Goal: Information Seeking & Learning: Learn about a topic

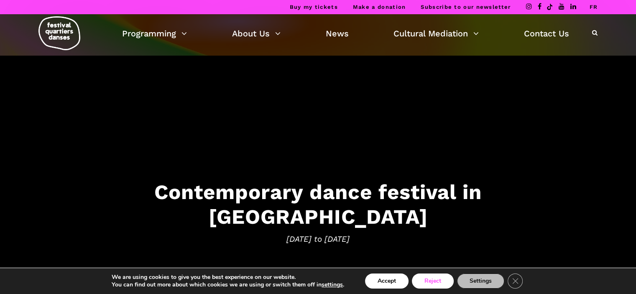
click at [437, 283] on button "Reject" at bounding box center [433, 280] width 42 height 15
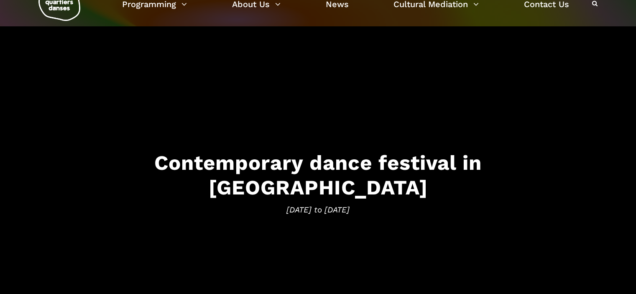
scroll to position [42, 0]
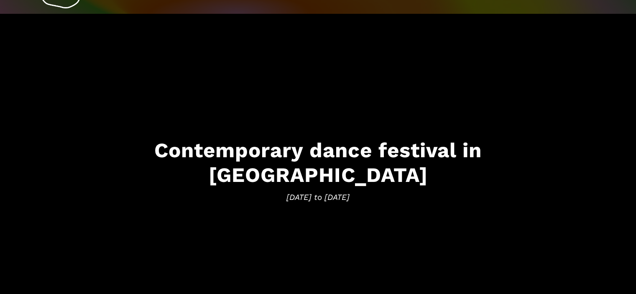
click at [341, 165] on h3 "Contemporary dance festival in Montreal" at bounding box center [318, 162] width 518 height 49
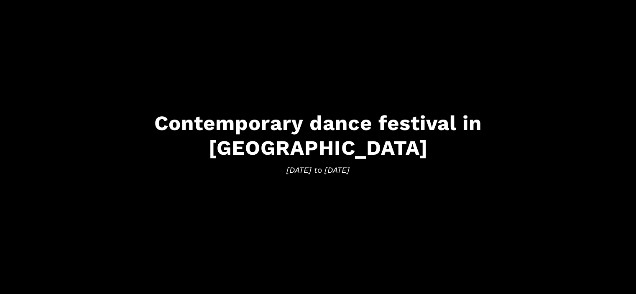
scroll to position [84, 0]
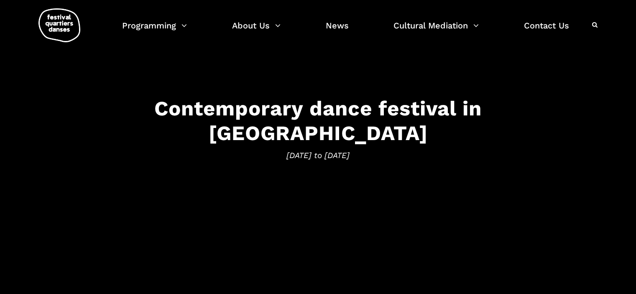
click at [370, 149] on span "September 4 to 14, 2025" at bounding box center [318, 155] width 518 height 13
click at [390, 118] on h3 "Contemporary dance festival in Montreal" at bounding box center [318, 120] width 518 height 49
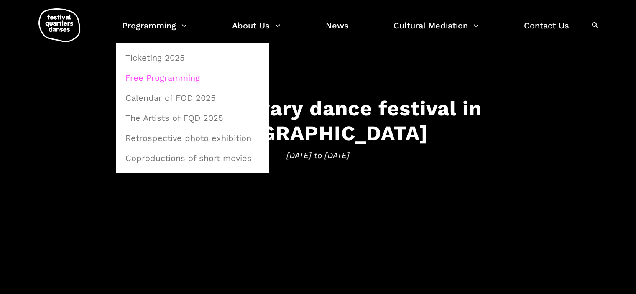
click at [174, 76] on link "Free Programming" at bounding box center [192, 77] width 144 height 19
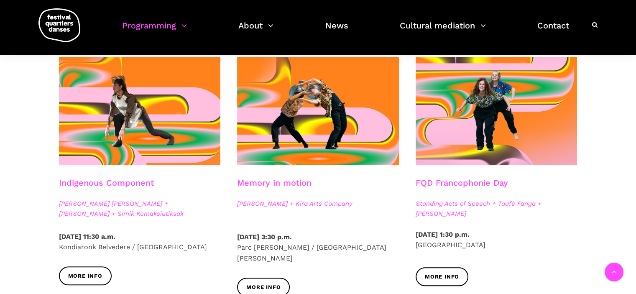
scroll to position [460, 0]
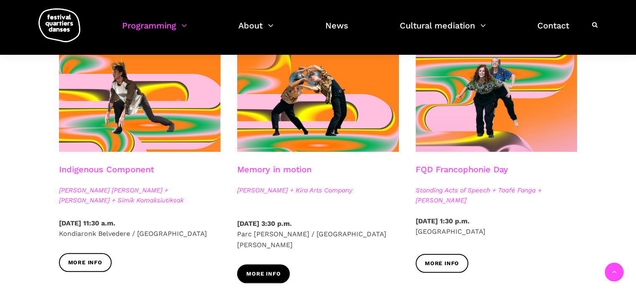
click at [272, 270] on font "More info" at bounding box center [263, 273] width 34 height 6
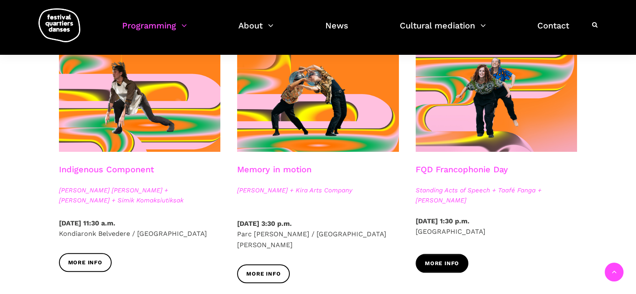
click at [444, 265] on font "More info" at bounding box center [442, 263] width 34 height 6
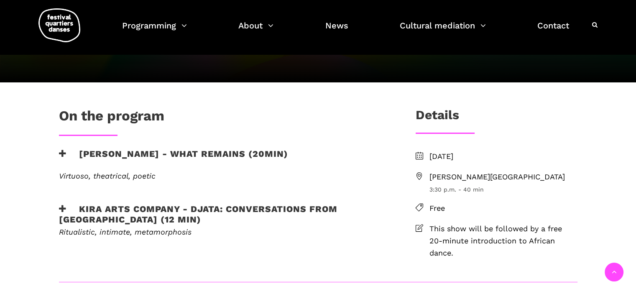
scroll to position [209, 0]
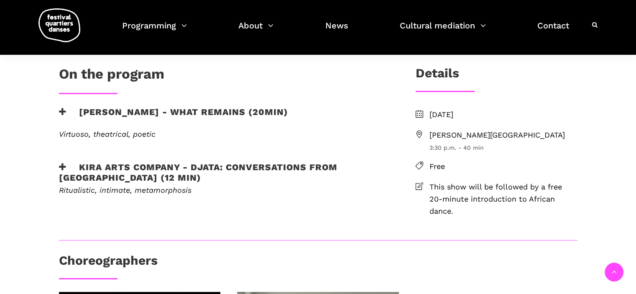
click at [444, 136] on font "Médéric-Martin Park" at bounding box center [496, 134] width 135 height 9
click at [457, 146] on font "3:30 p.m. - 40 min" at bounding box center [456, 147] width 54 height 7
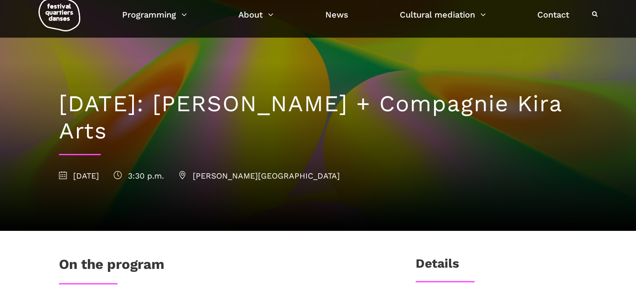
scroll to position [0, 0]
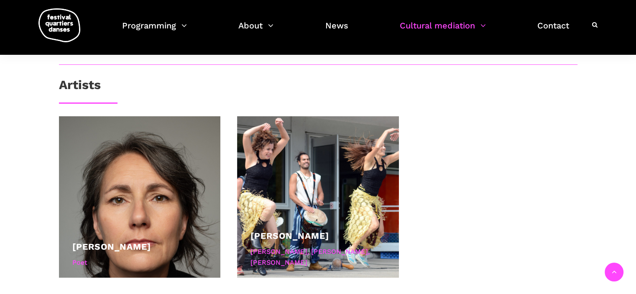
scroll to position [585, 0]
